Goal: Task Accomplishment & Management: Use online tool/utility

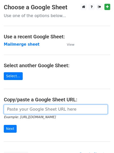
click at [41, 109] on input "url" at bounding box center [56, 110] width 104 height 10
paste input "https://docs.google.com/spreadsheets/d/1hGkfhrAz-18AE12czTlpTuxyyQgu2SKeN_WbkcN…"
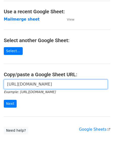
scroll to position [27, 0]
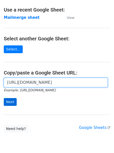
type input "https://docs.google.com/spreadsheets/d/1hGkfhrAz-18AE12czTlpTuxyyQgu2SKeN_WbkcN…"
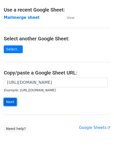
click at [7, 105] on input "Next" at bounding box center [10, 102] width 13 height 8
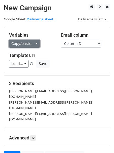
click at [16, 42] on link "Copy/paste..." at bounding box center [24, 44] width 31 height 8
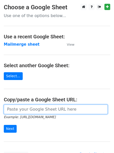
click at [41, 108] on input "url" at bounding box center [56, 110] width 104 height 10
paste input "https://docs.google.com/spreadsheets/d/1hGkfhrAz-18AE12czTlpTuxyyQgu2SKeN_WbkcN…"
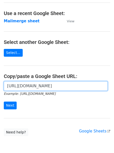
scroll to position [29, 0]
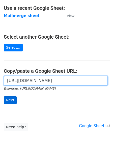
type input "https://docs.google.com/spreadsheets/d/1hGkfhrAz-18AE12czTlpTuxyyQgu2SKeN_WbkcN…"
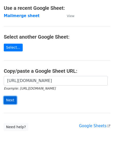
click at [13, 99] on input "Next" at bounding box center [10, 101] width 13 height 8
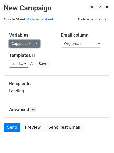
click at [25, 42] on link "Copy/paste..." at bounding box center [24, 44] width 31 height 8
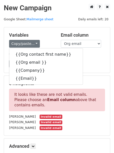
click at [76, 94] on p "It looks like these are not valid emails. Please choose an Email column above t…" at bounding box center [57, 100] width 96 height 22
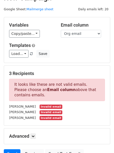
scroll to position [5, 0]
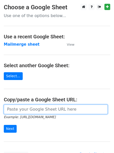
click at [29, 109] on input "url" at bounding box center [56, 110] width 104 height 10
paste input "[URL][DOMAIN_NAME]"
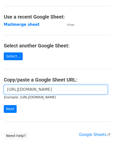
scroll to position [27, 0]
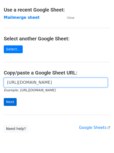
type input "https://docs.google.com/spreadsheets/d/1hGkfhrAz-18AE12czTlpTuxyyQgu2SKeN_WbkcN…"
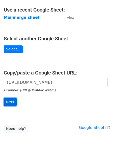
click at [10, 100] on input "Next" at bounding box center [10, 102] width 13 height 8
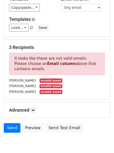
scroll to position [34, 0]
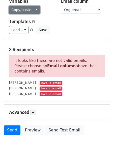
click at [31, 10] on link "Copy/paste..." at bounding box center [24, 10] width 31 height 8
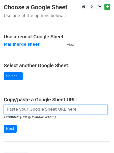
click at [18, 112] on input "url" at bounding box center [56, 110] width 104 height 10
paste input "[URL][DOMAIN_NAME]"
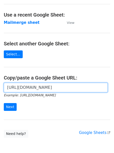
scroll to position [25, 0]
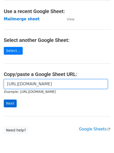
type input "[URL][DOMAIN_NAME]"
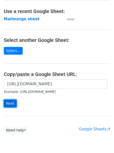
click at [9, 103] on input "Next" at bounding box center [10, 104] width 13 height 8
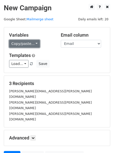
click at [28, 42] on link "Copy/paste..." at bounding box center [24, 44] width 31 height 8
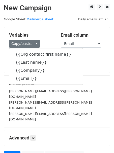
click at [85, 64] on div "Load... No templates saved Save" at bounding box center [56, 64] width 103 height 8
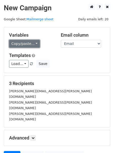
click at [18, 46] on link "Copy/paste..." at bounding box center [24, 44] width 31 height 8
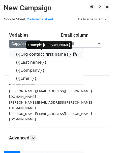
click at [18, 54] on link "{{Org contact first name}}" at bounding box center [45, 55] width 73 height 8
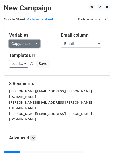
click at [16, 45] on link "Copy/paste..." at bounding box center [24, 44] width 31 height 8
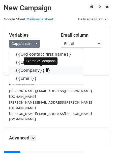
click at [18, 70] on link "{{Company}}" at bounding box center [45, 71] width 73 height 8
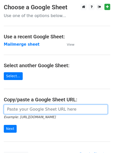
click at [20, 110] on input "url" at bounding box center [56, 110] width 104 height 10
paste input "[URL][DOMAIN_NAME]"
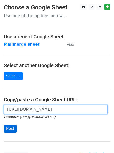
scroll to position [0, 112]
type input "https://docs.google.com/spreadsheets/d/1hGkfhrAz-18AE12czTlpTuxyyQgu2SKeN_WbkcN…"
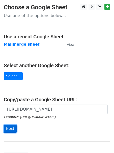
scroll to position [0, 0]
click at [10, 129] on input "Next" at bounding box center [10, 129] width 13 height 8
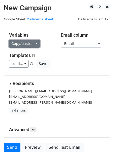
click at [25, 42] on link "Copy/paste..." at bounding box center [24, 44] width 31 height 8
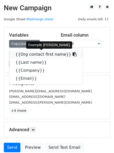
click at [25, 56] on link "{{Org contact first name}}" at bounding box center [45, 55] width 73 height 8
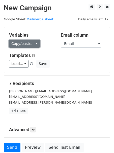
click at [22, 44] on link "Copy/paste..." at bounding box center [24, 44] width 31 height 8
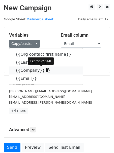
click at [21, 69] on link "{{Company}}" at bounding box center [45, 71] width 73 height 8
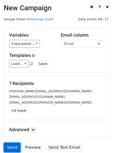
click at [7, 147] on link "Send" at bounding box center [12, 148] width 17 height 10
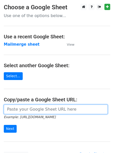
click at [57, 105] on input "url" at bounding box center [56, 110] width 104 height 10
paste input "[URL][DOMAIN_NAME]"
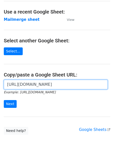
scroll to position [27, 0]
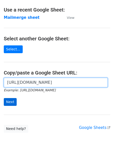
type input "https://docs.google.com/spreadsheets/d/1hGkfhrAz-18AE12czTlpTuxyyQgu2SKeN_WbkcN…"
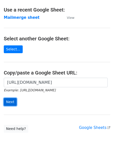
click at [11, 103] on input "Next" at bounding box center [10, 102] width 13 height 8
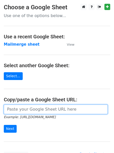
click at [15, 109] on input "url" at bounding box center [56, 110] width 104 height 10
paste input "[URL][DOMAIN_NAME]"
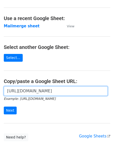
scroll to position [24, 0]
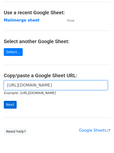
type input "[URL][DOMAIN_NAME]"
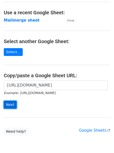
click at [9, 106] on input "Next" at bounding box center [10, 105] width 13 height 8
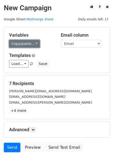
click at [26, 46] on link "Copy/paste..." at bounding box center [24, 44] width 31 height 8
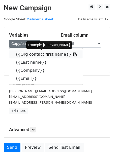
click at [26, 56] on link "{{Org contact first name}}" at bounding box center [45, 55] width 73 height 8
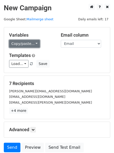
click at [21, 43] on link "Copy/paste..." at bounding box center [24, 44] width 31 height 8
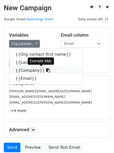
click at [26, 70] on link "{{Company}}" at bounding box center [45, 71] width 73 height 8
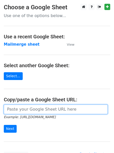
click at [17, 110] on input "url" at bounding box center [56, 110] width 104 height 10
paste input "https://docs.google.com/spreadsheets/d/1hGkfhrAz-18AE12czTlpTuxyyQgu2SKeN_WbkcN…"
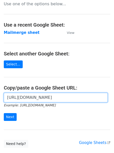
scroll to position [22, 0]
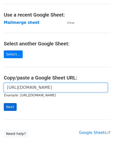
type input "https://docs.google.com/spreadsheets/d/1hGkfhrAz-18AE12czTlpTuxyyQgu2SKeN_WbkcN…"
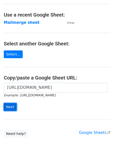
click at [9, 107] on input "Next" at bounding box center [10, 107] width 13 height 8
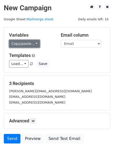
click at [18, 41] on link "Copy/paste..." at bounding box center [24, 44] width 31 height 8
